Goal: Find specific page/section: Find specific page/section

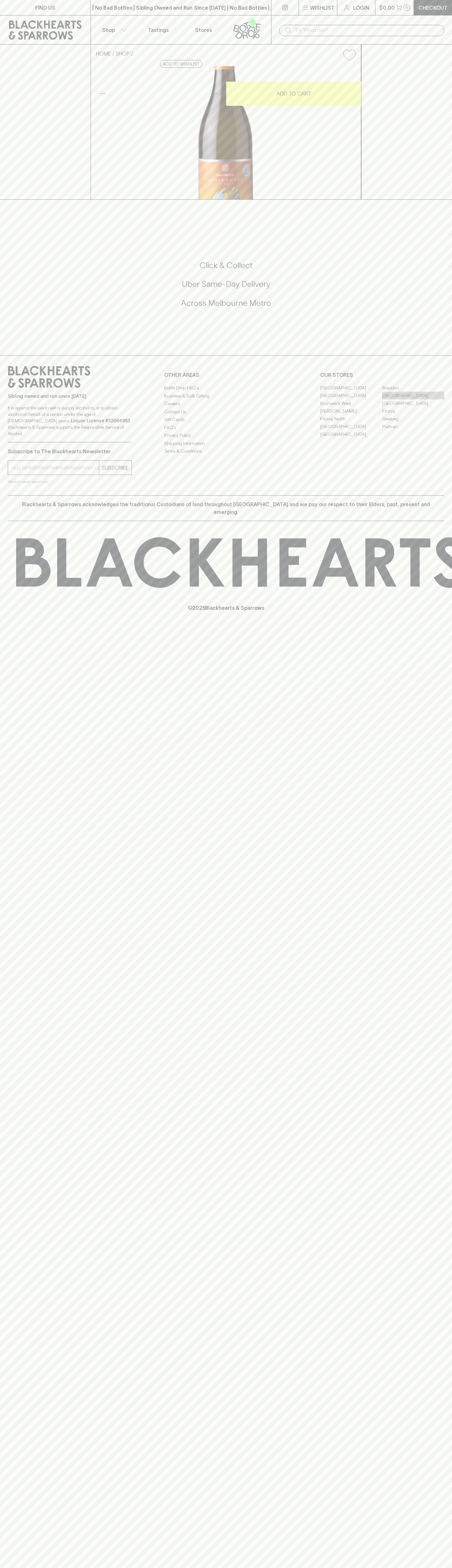
click at [413, 399] on link "[GEOGRAPHIC_DATA]" at bounding box center [412, 395] width 62 height 8
click at [82, 0] on link "FIND US" at bounding box center [45, 8] width 91 height 15
click at [188, 1568] on html "FIND US | No Bad Bottles | Sibling Owned and Run Since 2006 | No Bad Bottles | …" at bounding box center [226, 784] width 452 height 1568
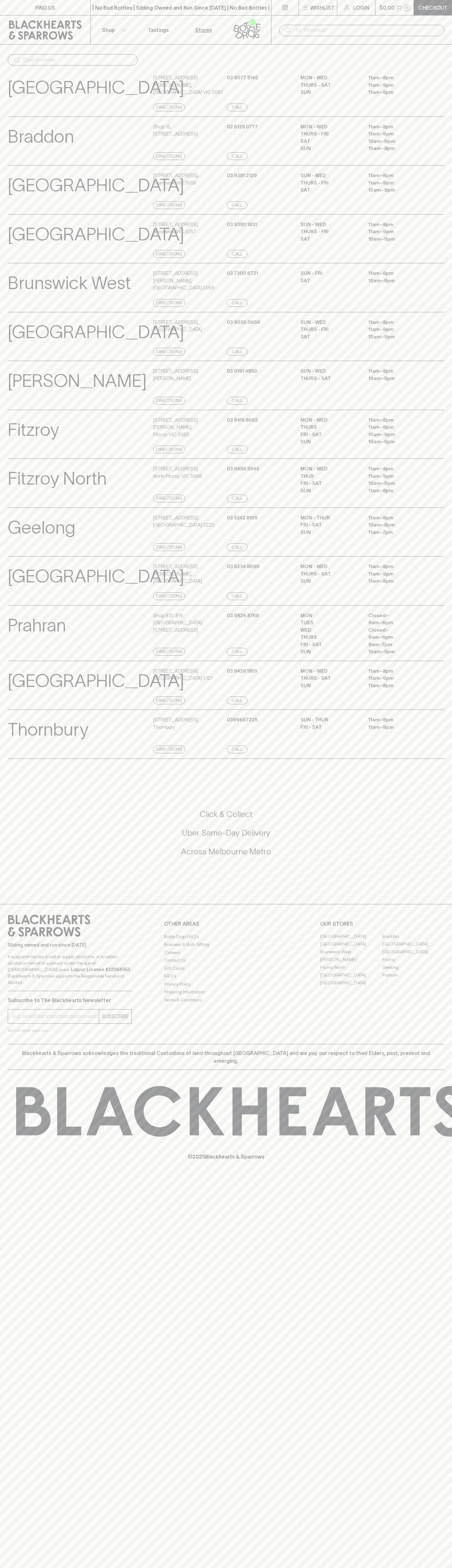
click at [0, 310] on div "Brunswick West View Store Details 42 Grantham St , Brunswick West VIC 3055 Dire…" at bounding box center [226, 288] width 452 height 49
